Goal: Find contact information: Find contact information

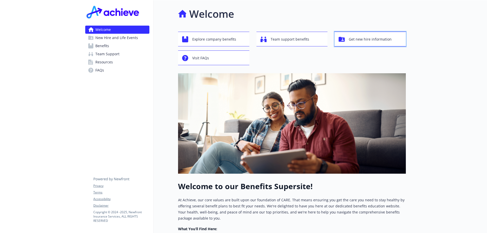
click at [370, 42] on span "Get new hire information" at bounding box center [370, 40] width 43 height 10
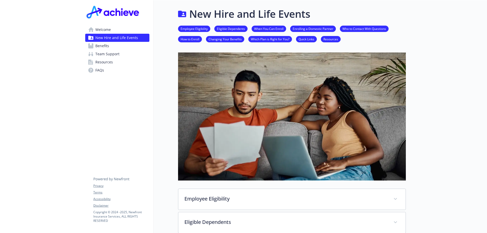
click at [112, 56] on span "Team Support" at bounding box center [107, 54] width 24 height 8
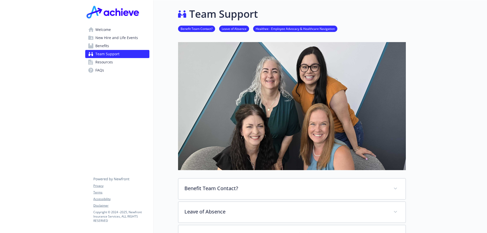
scroll to position [117, 0]
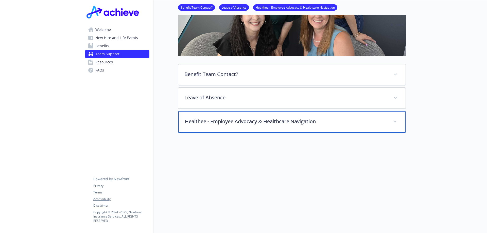
click at [287, 124] on div "Healthee - Employee Advocacy & Healthcare Navigation" at bounding box center [291, 122] width 227 height 22
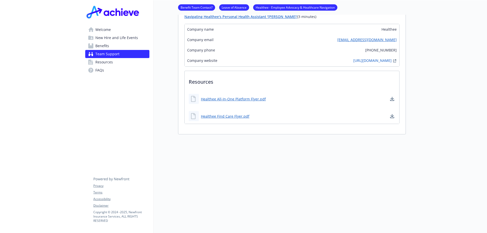
scroll to position [418, 0]
click at [106, 53] on span "Team Support" at bounding box center [107, 54] width 24 height 8
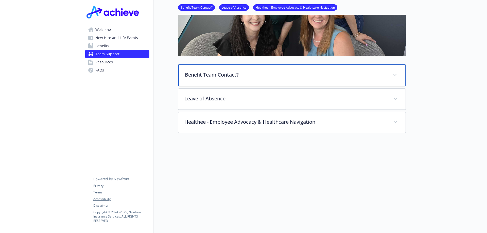
scroll to position [118, 0]
click at [241, 71] on p "Benefit Team Contact?" at bounding box center [286, 75] width 202 height 8
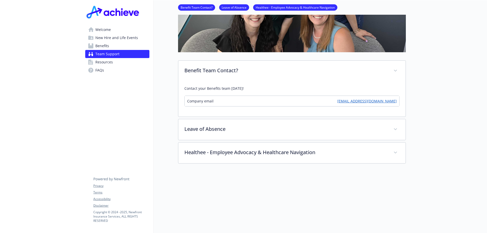
click at [369, 103] on link "[EMAIL_ADDRESS][DOMAIN_NAME]" at bounding box center [367, 101] width 59 height 5
